Goal: Transaction & Acquisition: Purchase product/service

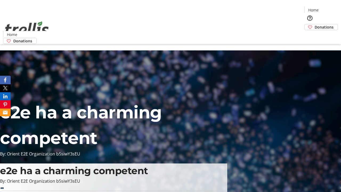
click at [314, 24] on span "Donations" at bounding box center [323, 27] width 19 height 6
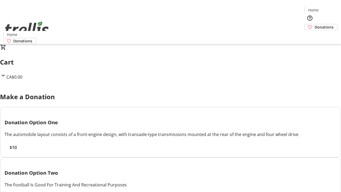
click at [17, 150] on span "$10" at bounding box center [13, 147] width 7 height 6
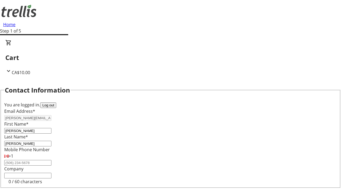
scroll to position [71, 0]
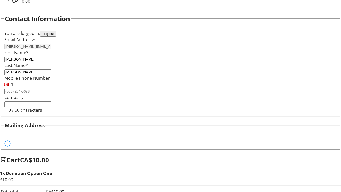
select select "BC"
select select "CA"
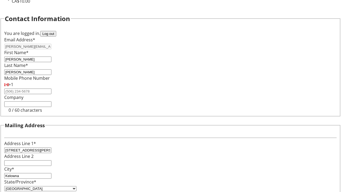
type input "V1Y 0C2"
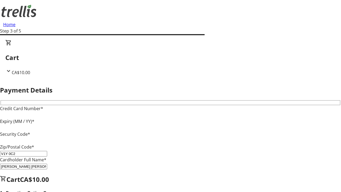
type input "V1Y 0C2"
